Goal: Use online tool/utility: Utilize a website feature to perform a specific function

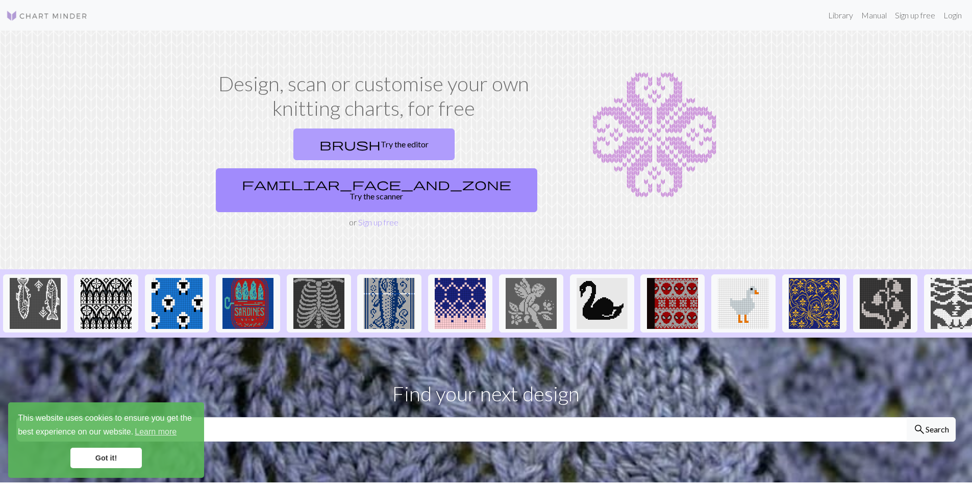
click at [293, 144] on link "brush Try the editor" at bounding box center [373, 145] width 161 height 32
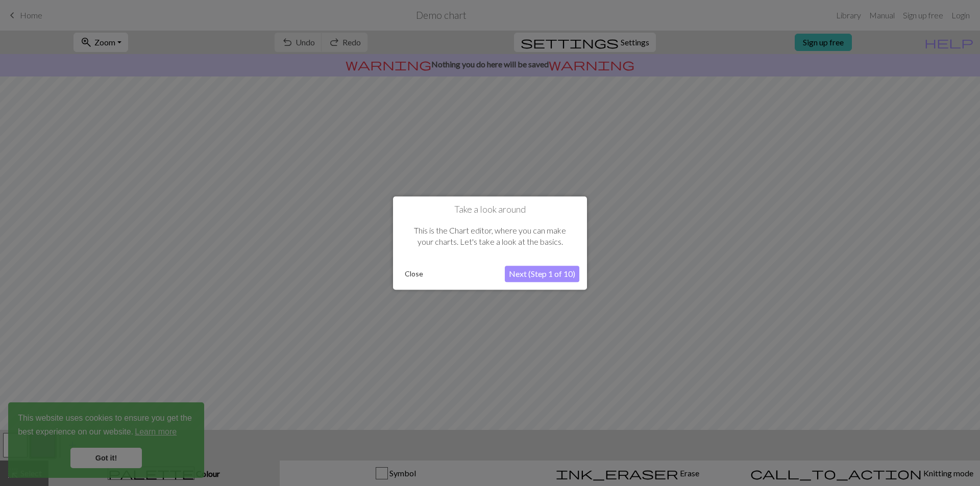
click at [409, 272] on button "Close" at bounding box center [414, 273] width 27 height 15
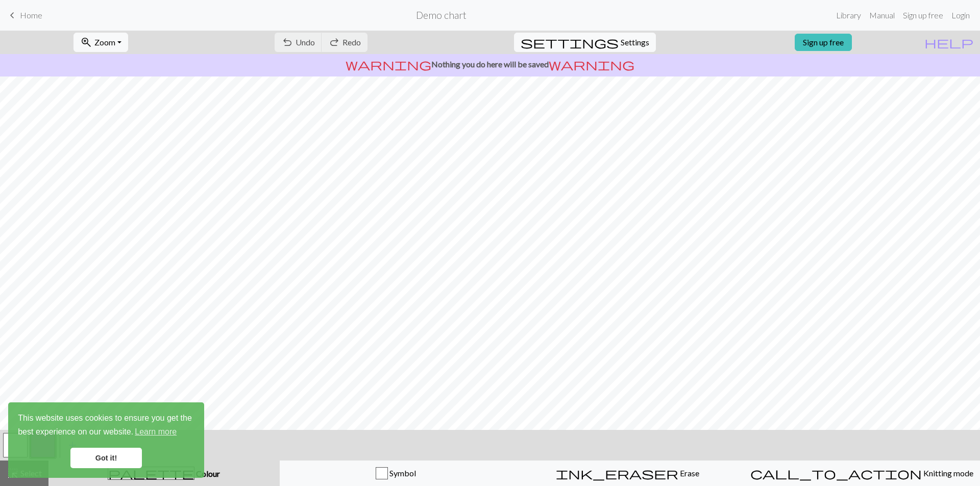
click at [375, 41] on div "undo Undo Undo redo Redo Redo" at bounding box center [321, 42] width 108 height 23
click at [103, 451] on link "Got it!" at bounding box center [105, 458] width 71 height 20
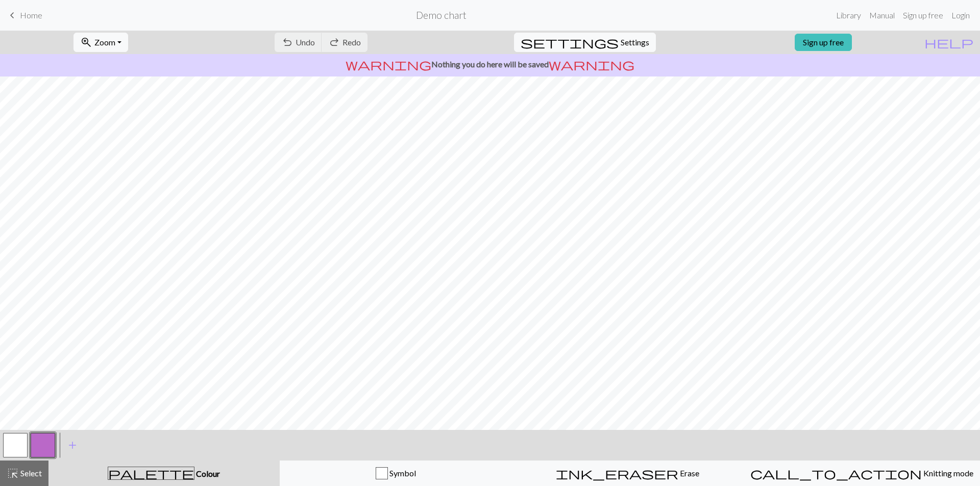
click at [13, 446] on button "button" at bounding box center [15, 445] width 24 height 24
click at [36, 442] on button "button" at bounding box center [43, 445] width 24 height 24
click at [315, 44] on span "Undo" at bounding box center [304, 42] width 19 height 10
click at [293, 43] on span "undo" at bounding box center [287, 42] width 12 height 14
click at [609, 42] on button "settings Settings" at bounding box center [585, 42] width 142 height 19
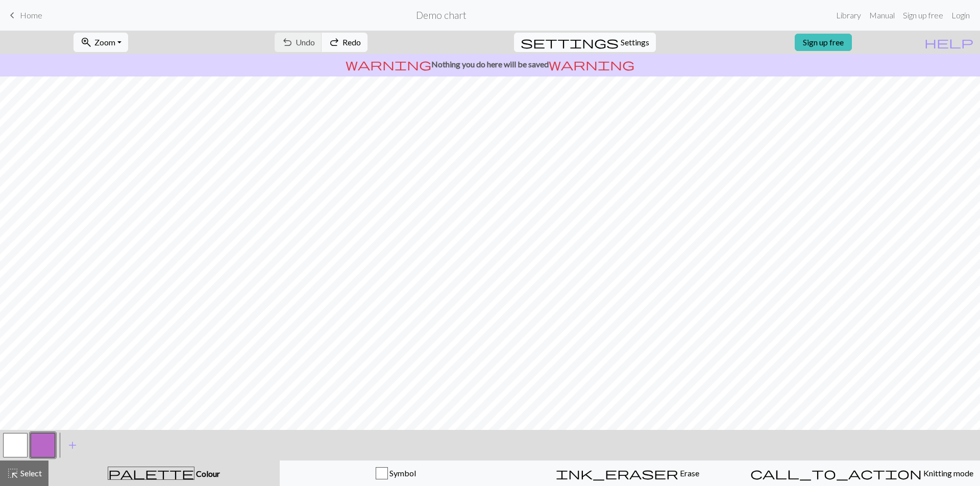
select select "aran"
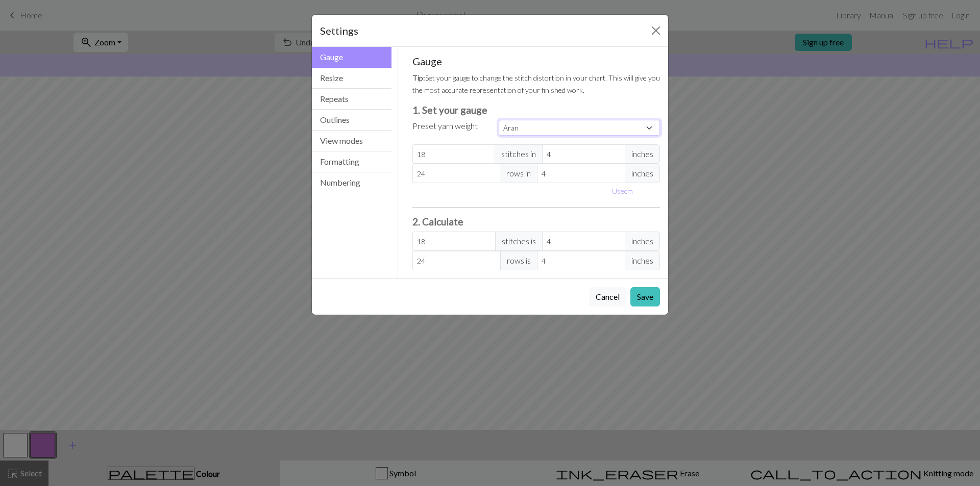
click at [653, 126] on select "Custom Square Lace Light Fingering Fingering Sport Double knit Worsted Aran Bul…" at bounding box center [579, 128] width 161 height 16
click at [335, 76] on button "Resize" at bounding box center [352, 78] width 80 height 21
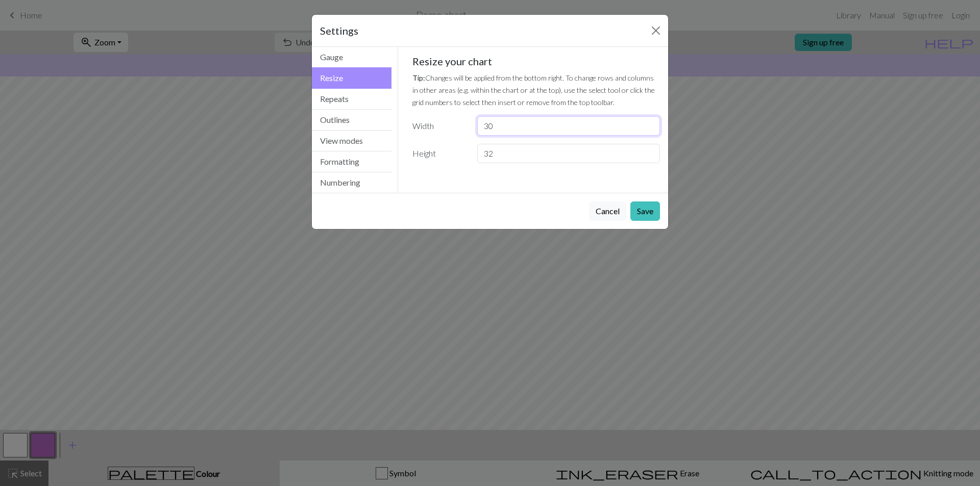
drag, startPoint x: 500, startPoint y: 128, endPoint x: 465, endPoint y: 125, distance: 35.4
click at [466, 125] on div "Width 30" at bounding box center [536, 125] width 260 height 19
type input "100"
drag, startPoint x: 498, startPoint y: 154, endPoint x: 456, endPoint y: 160, distance: 42.9
click at [457, 160] on div "Height 32" at bounding box center [536, 153] width 260 height 19
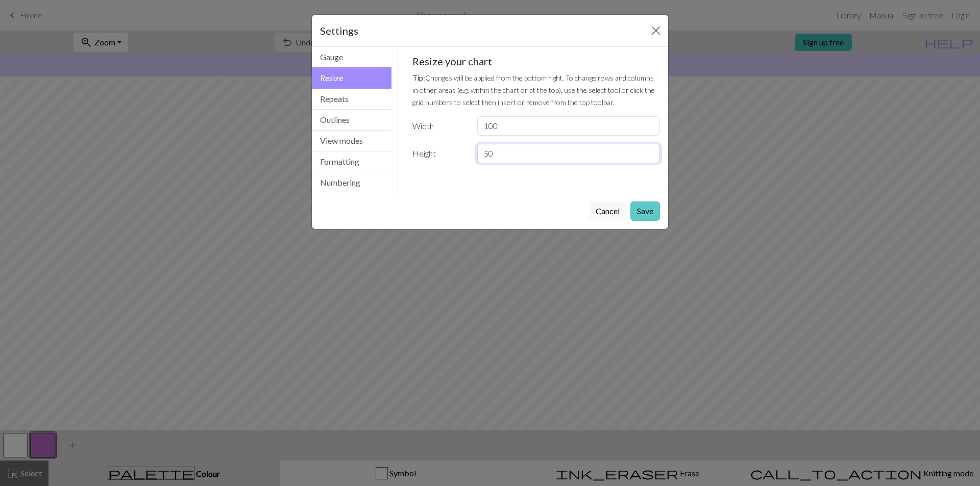
type input "50"
click at [636, 209] on button "Save" at bounding box center [645, 211] width 30 height 19
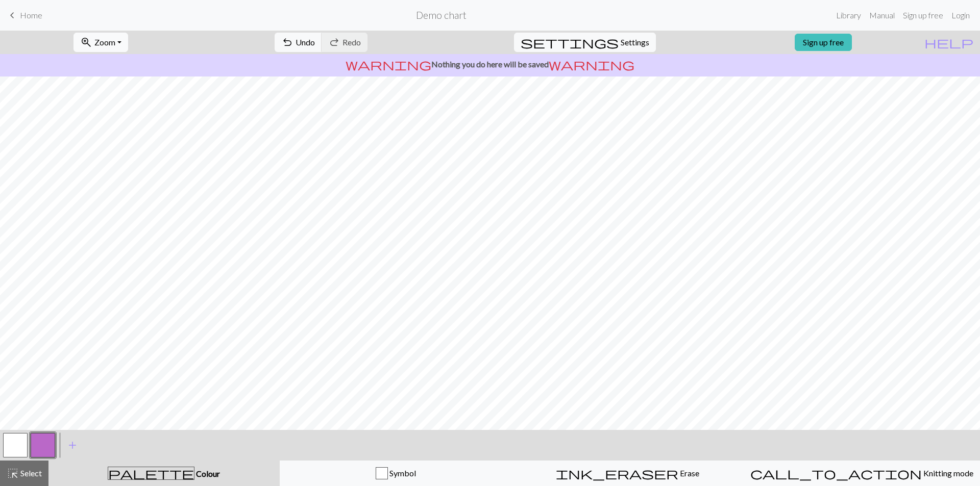
click at [128, 40] on button "zoom_in Zoom Zoom" at bounding box center [100, 42] width 55 height 19
click at [111, 78] on button "Fit width" at bounding box center [114, 81] width 81 height 16
click at [24, 472] on span "Select" at bounding box center [30, 473] width 23 height 10
click at [27, 472] on span "Select" at bounding box center [30, 473] width 23 height 10
click at [71, 443] on span "add" at bounding box center [72, 445] width 12 height 14
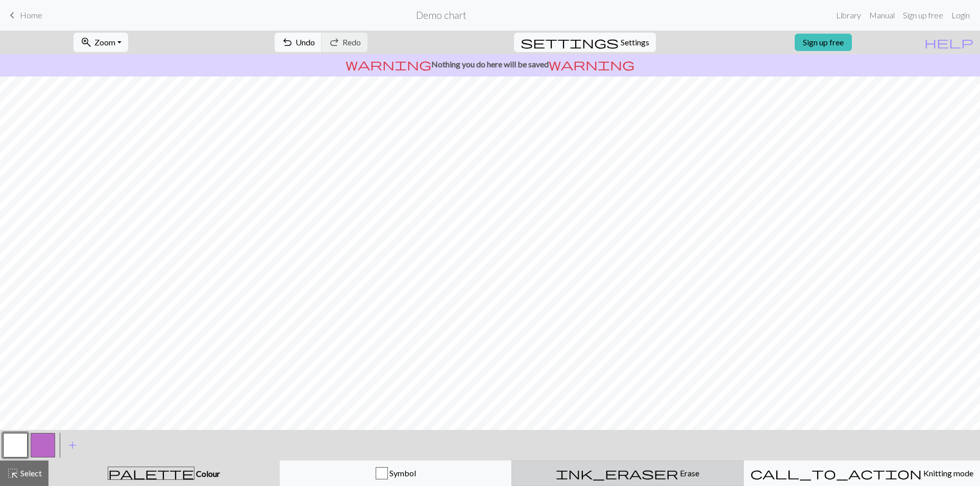
click at [678, 472] on span "Erase" at bounding box center [688, 473] width 21 height 10
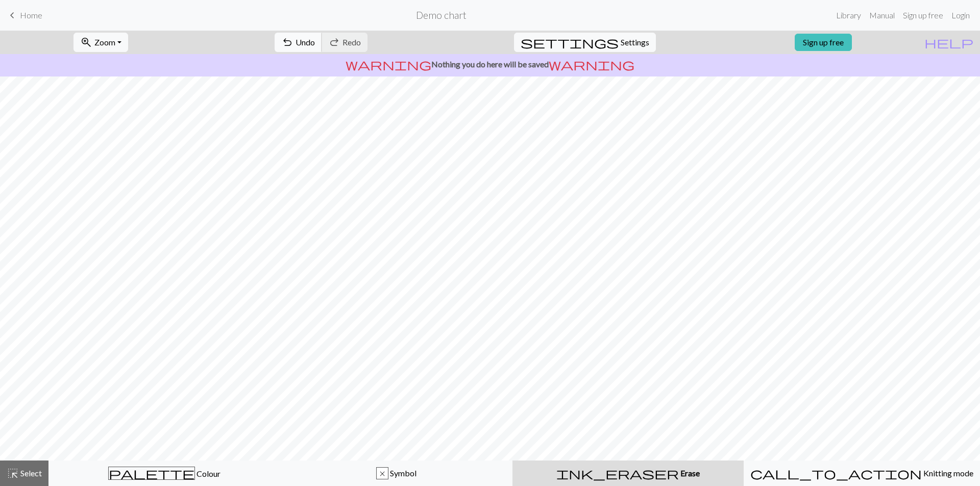
click at [293, 45] on span "undo" at bounding box center [287, 42] width 12 height 14
click at [293, 44] on span "undo" at bounding box center [287, 42] width 12 height 14
click at [293, 41] on span "undo" at bounding box center [287, 42] width 12 height 14
click at [627, 43] on span "Settings" at bounding box center [635, 42] width 29 height 12
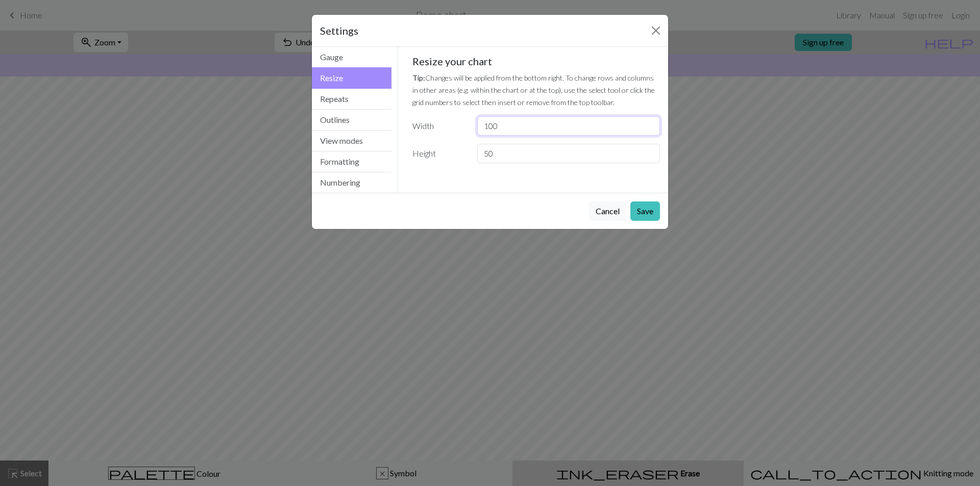
drag, startPoint x: 503, startPoint y: 126, endPoint x: 459, endPoint y: 126, distance: 43.4
click at [462, 126] on div "Width 100" at bounding box center [536, 125] width 260 height 19
type input "80"
click at [637, 209] on button "Save" at bounding box center [645, 211] width 30 height 19
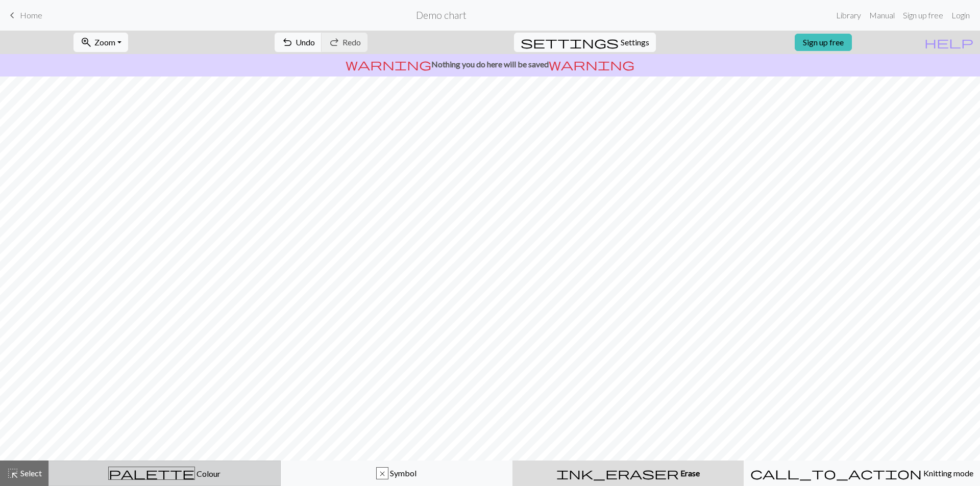
click at [195, 471] on span "Colour" at bounding box center [208, 474] width 26 height 10
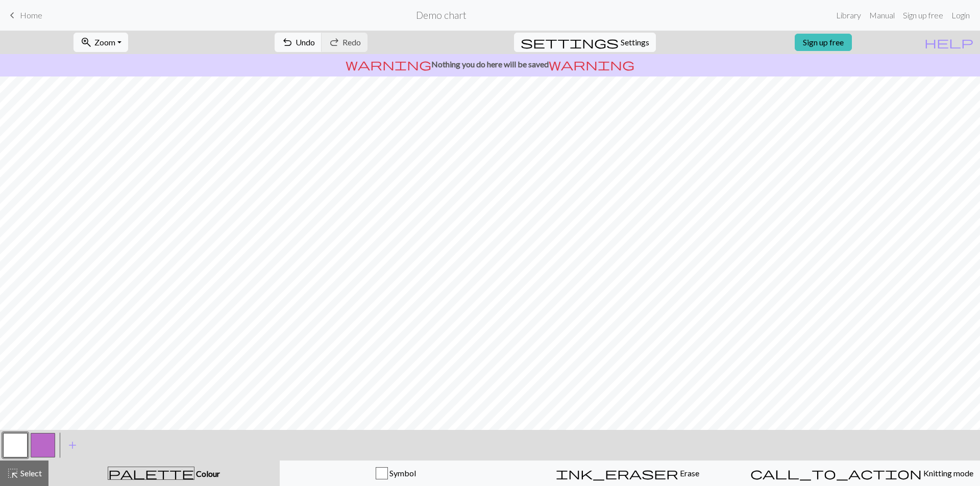
click at [44, 449] on button "button" at bounding box center [43, 445] width 24 height 24
